Goal: Task Accomplishment & Management: Manage account settings

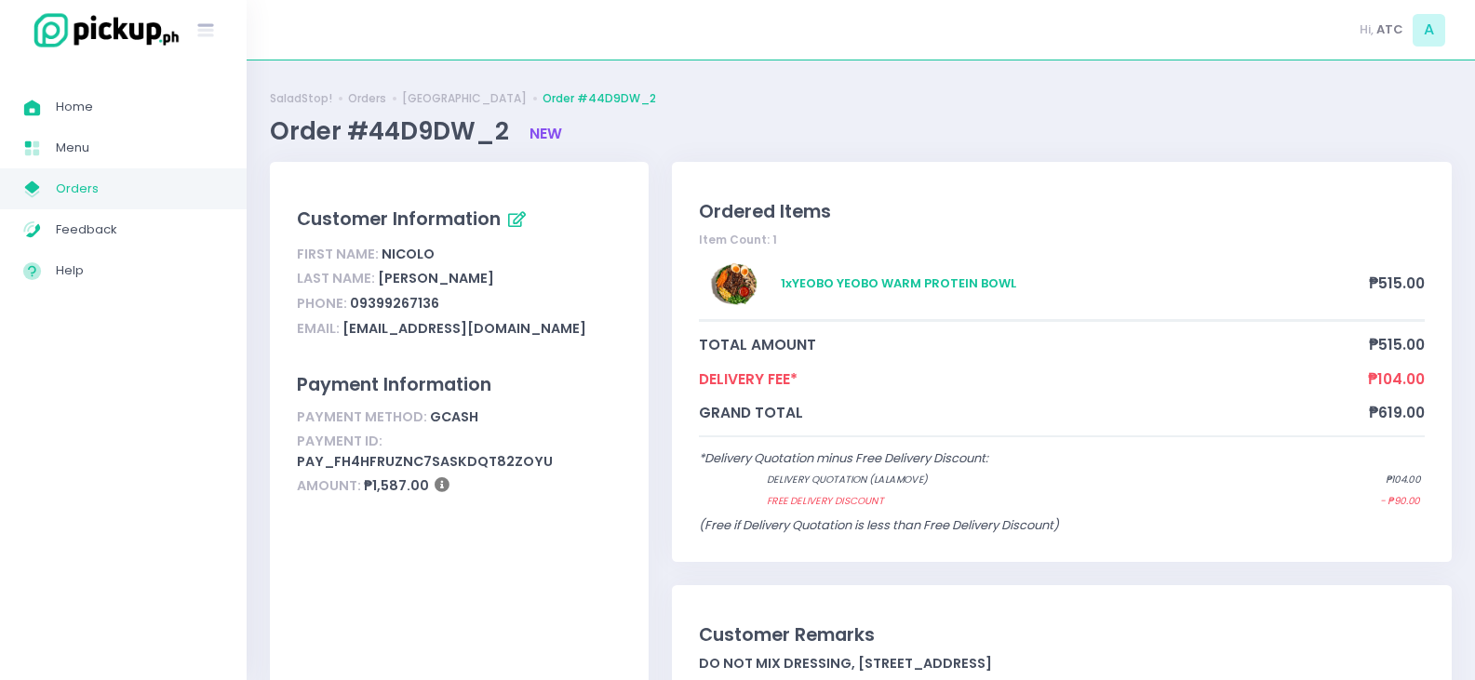
click at [163, 189] on span "Orders" at bounding box center [140, 189] width 168 height 24
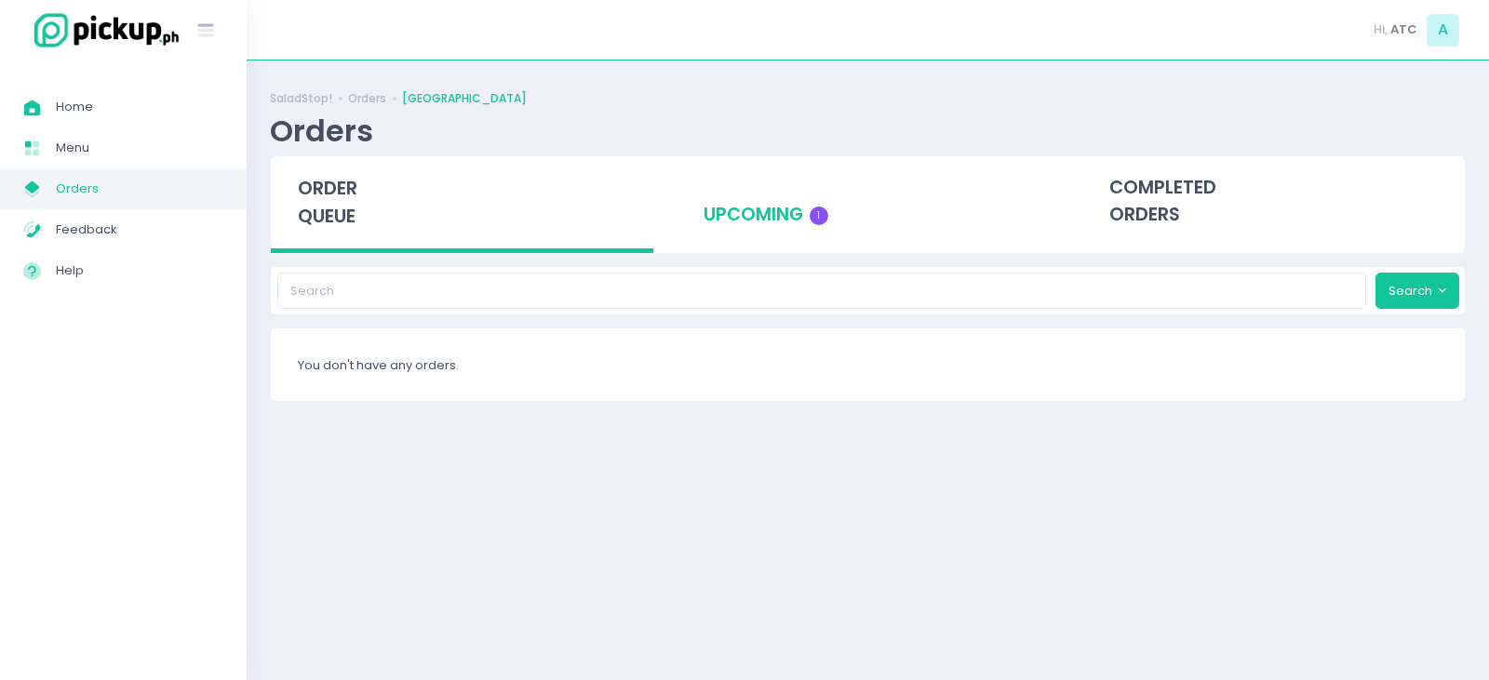
click at [750, 200] on div "upcoming 1" at bounding box center [868, 201] width 382 height 91
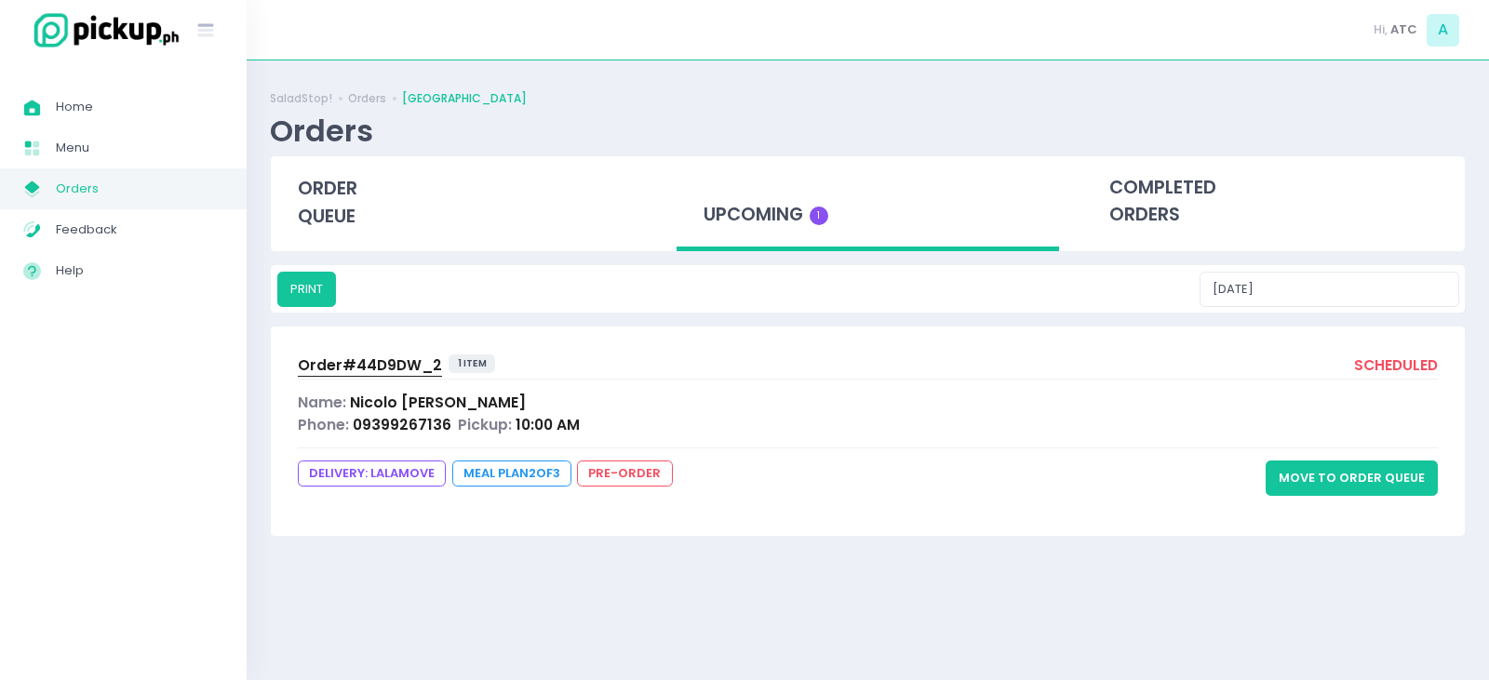
click at [1337, 484] on button "Move to Order Queue" at bounding box center [1352, 478] width 172 height 35
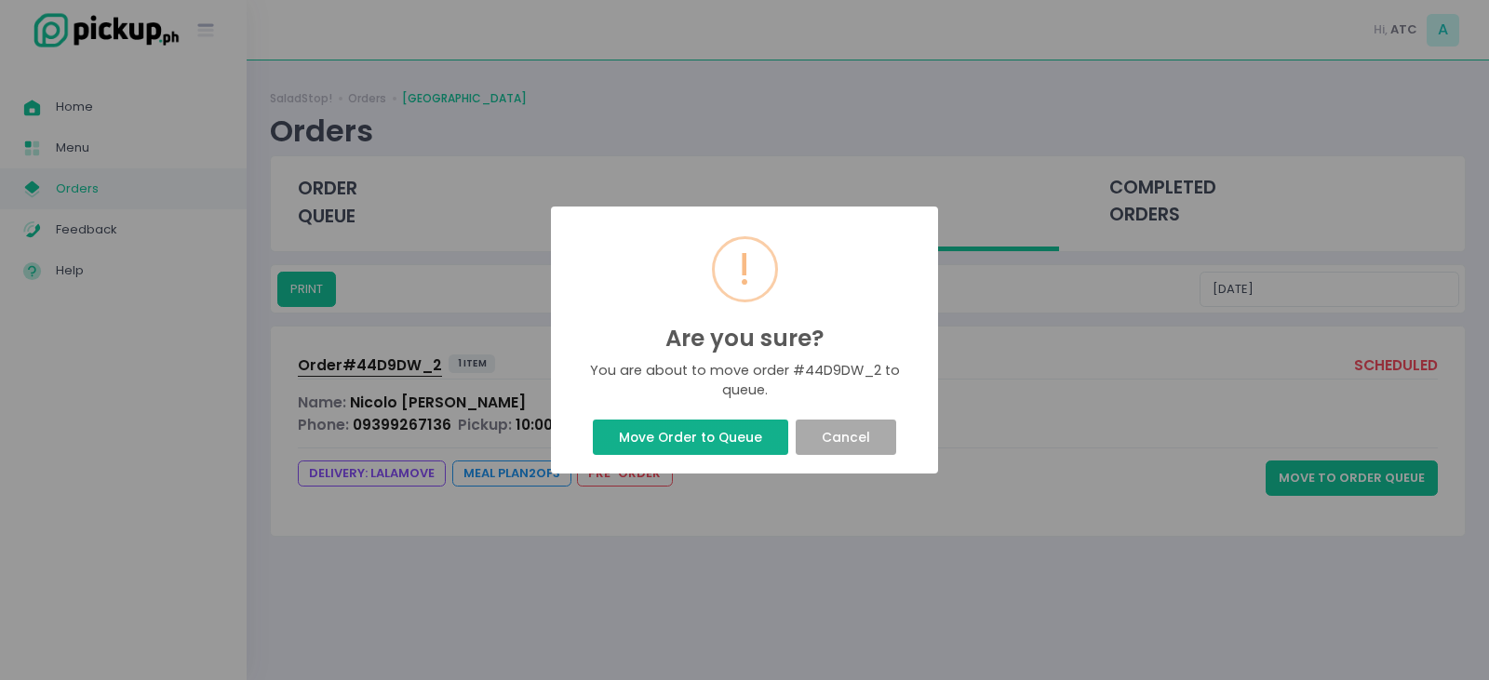
click at [722, 436] on button "Move Order to Queue" at bounding box center [690, 437] width 195 height 35
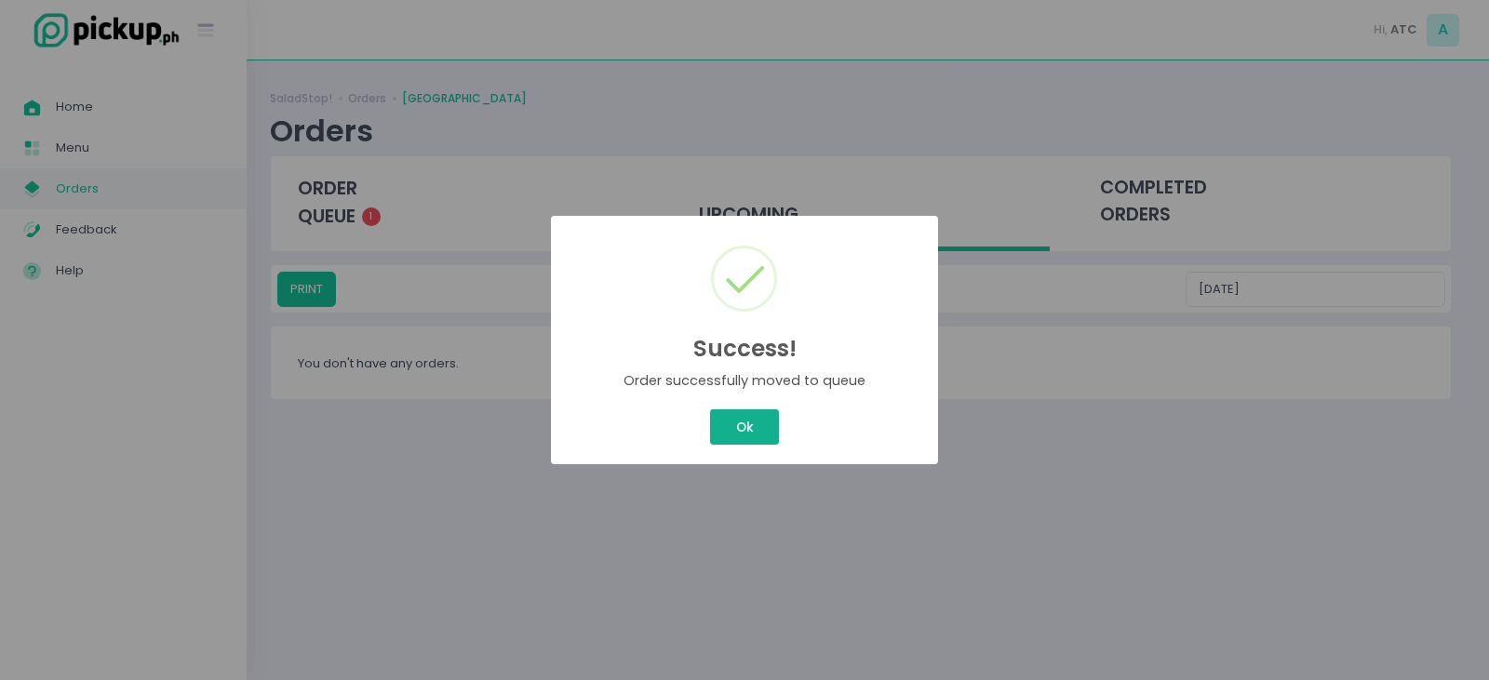
click at [734, 420] on button "Ok" at bounding box center [744, 426] width 69 height 35
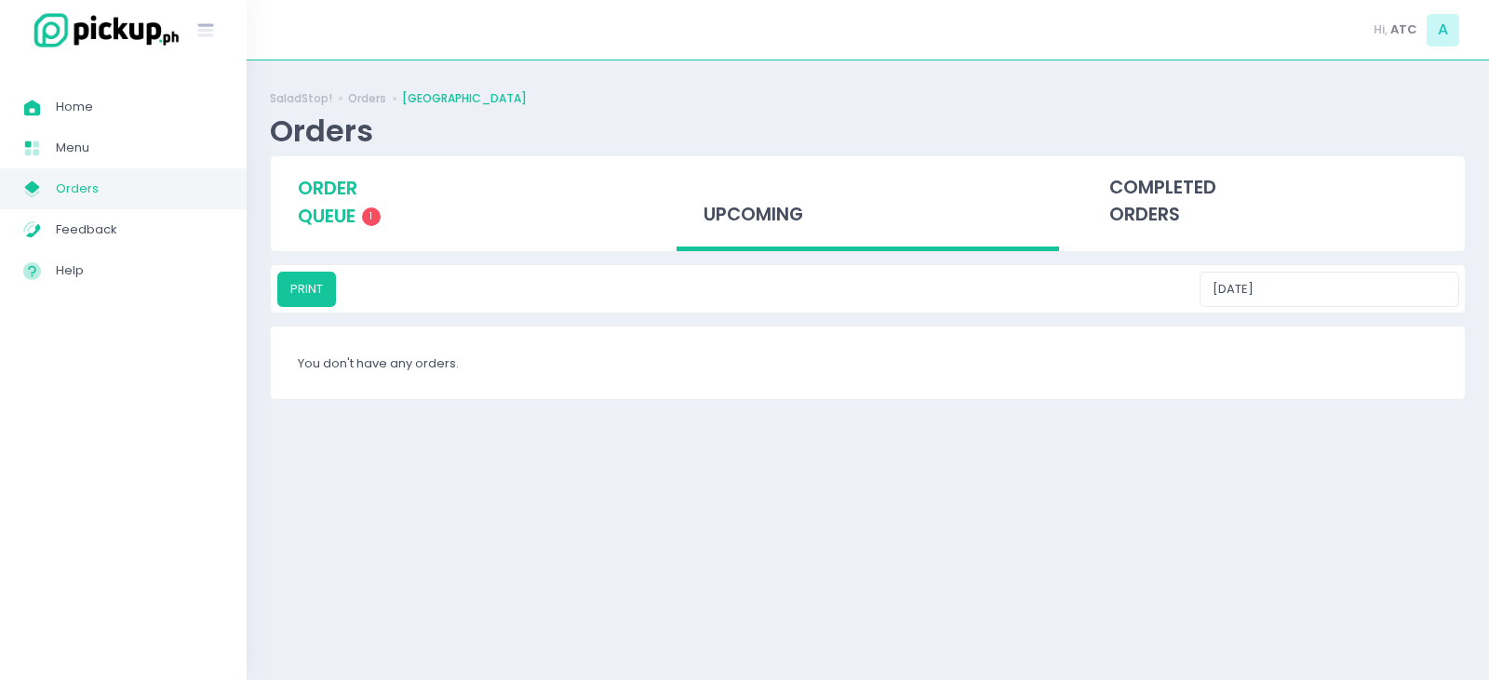
click at [322, 214] on span "order queue" at bounding box center [328, 202] width 60 height 53
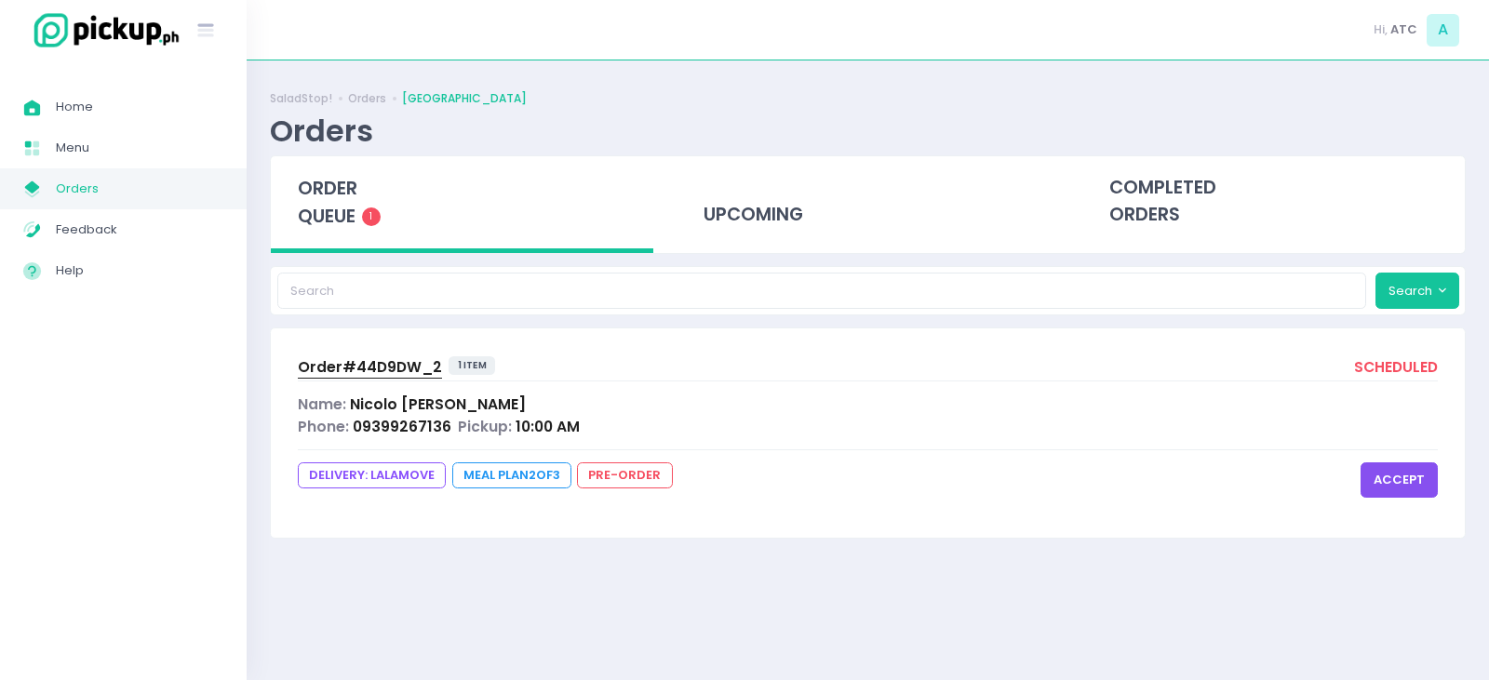
click at [1399, 484] on button "accept" at bounding box center [1399, 480] width 77 height 35
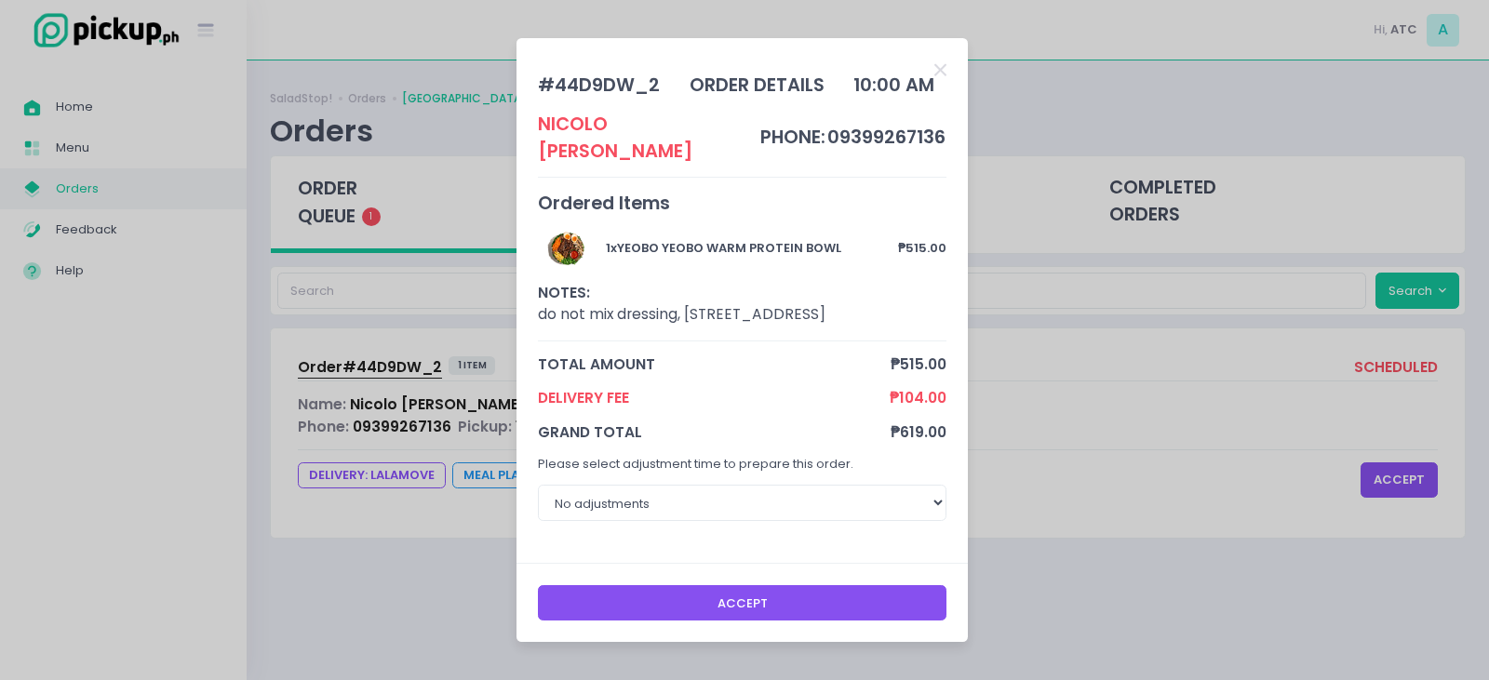
click at [903, 613] on button "Accept" at bounding box center [742, 602] width 409 height 35
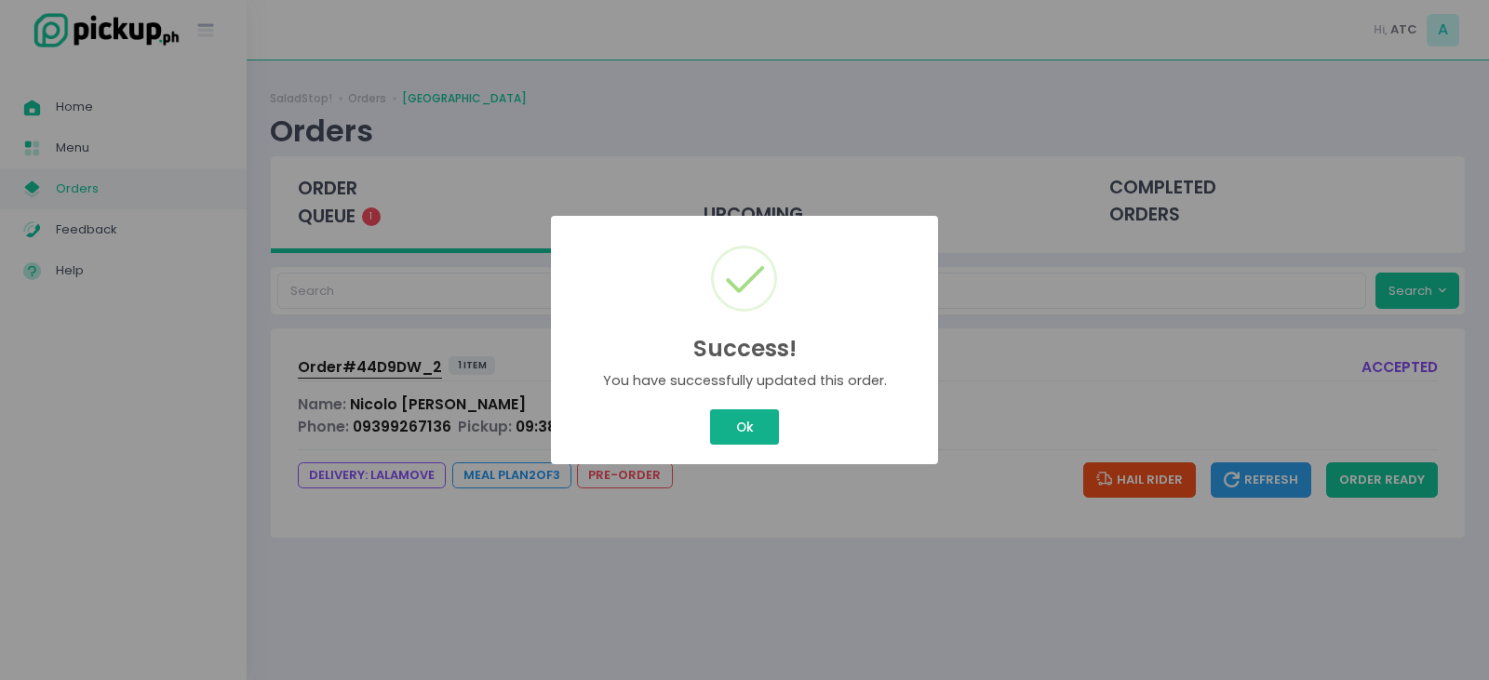
drag, startPoint x: 743, startPoint y: 428, endPoint x: 909, endPoint y: 457, distance: 169.1
click at [743, 429] on button "Ok" at bounding box center [744, 426] width 69 height 35
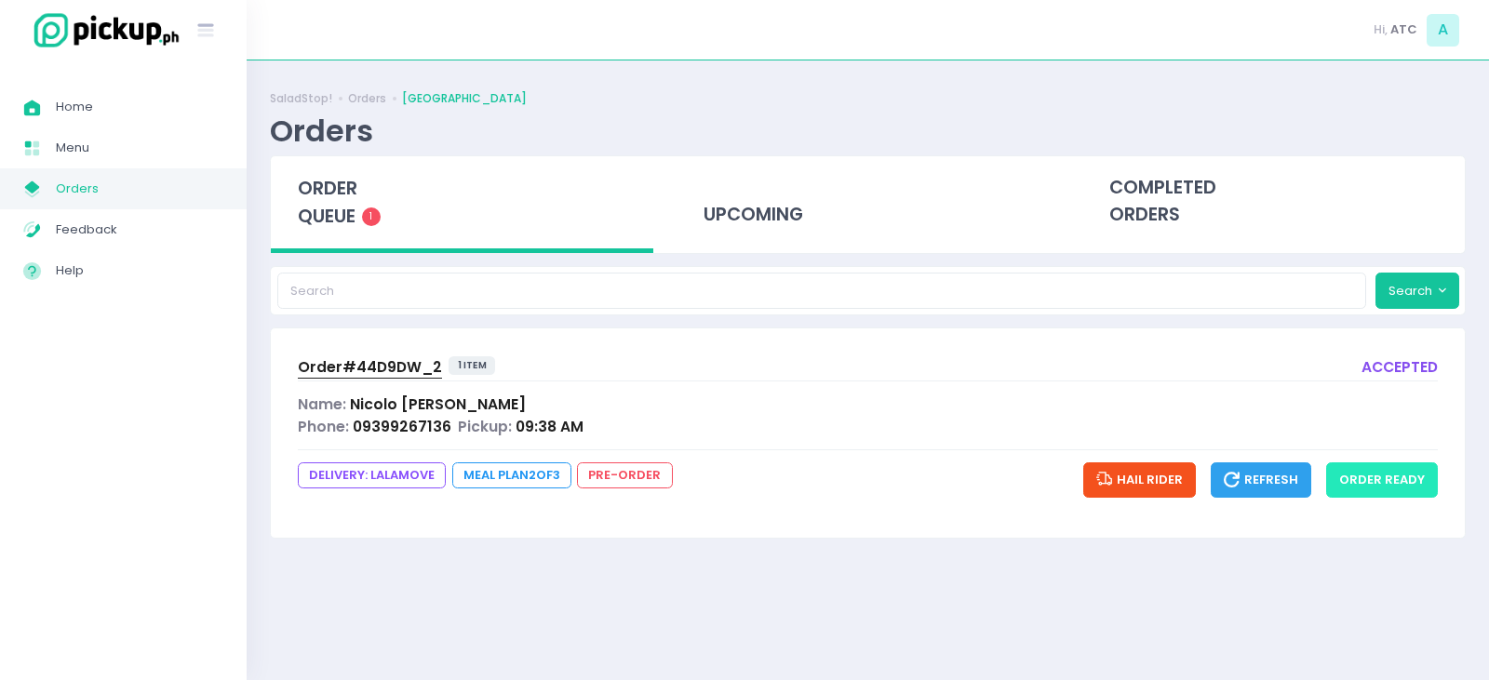
click at [1385, 489] on button "order ready" at bounding box center [1382, 480] width 112 height 35
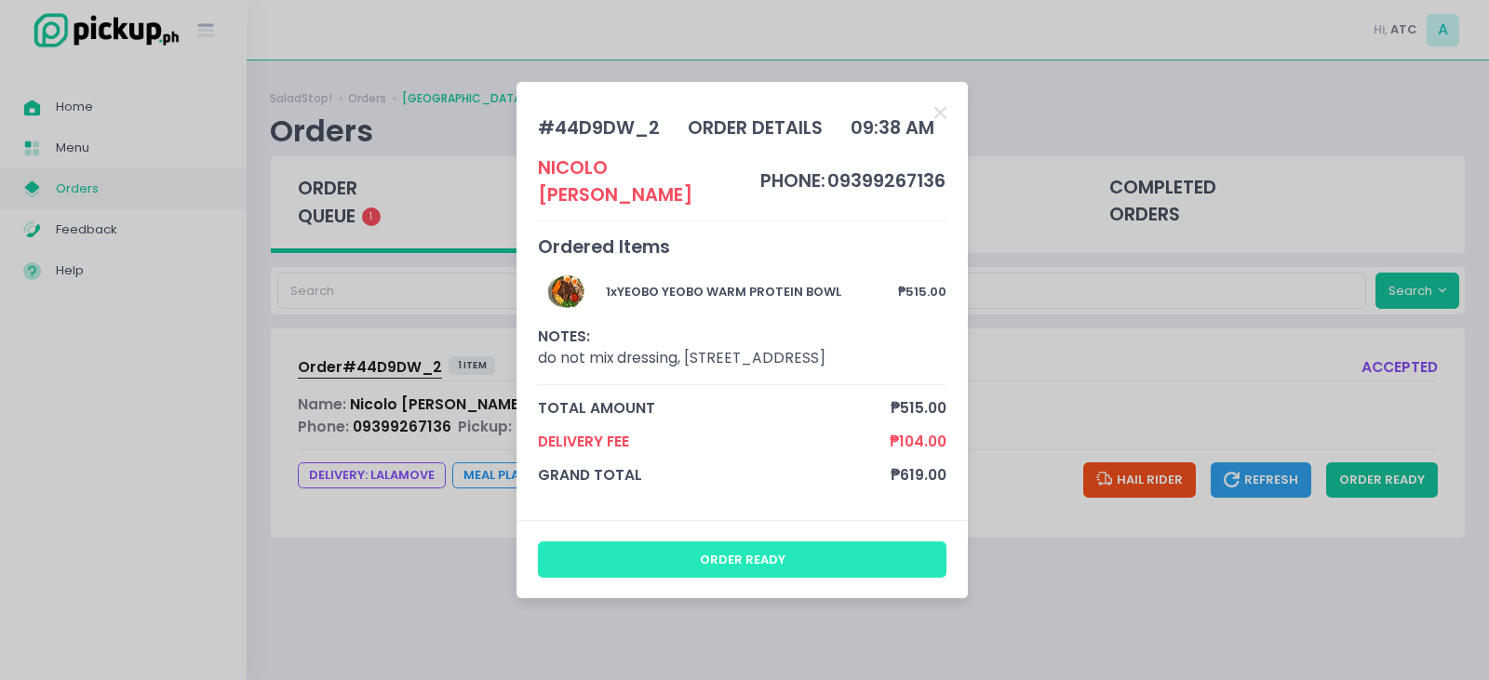
click at [822, 563] on button "order ready" at bounding box center [742, 559] width 409 height 35
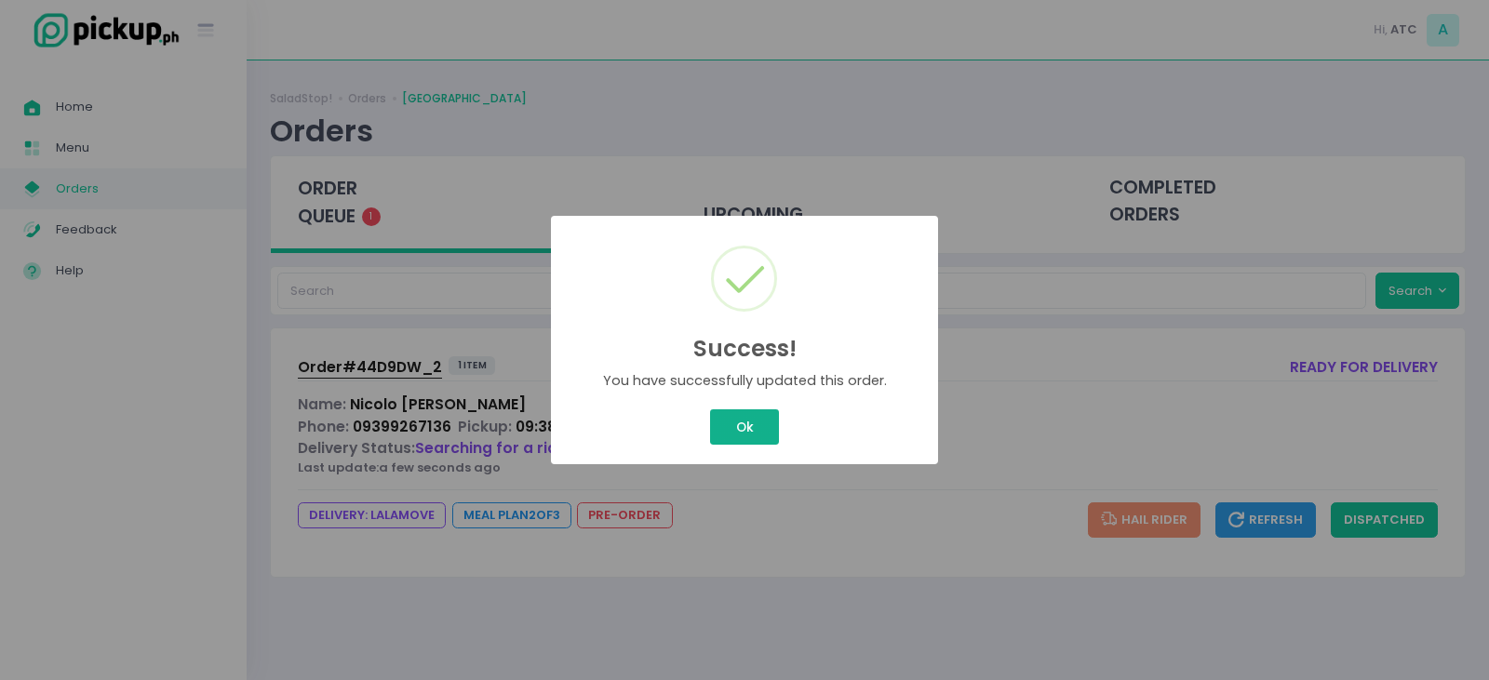
click at [720, 421] on div "Success! × You have successfully updated this order. Ok Cancel" at bounding box center [744, 340] width 387 height 248
